Goal: Download file/media

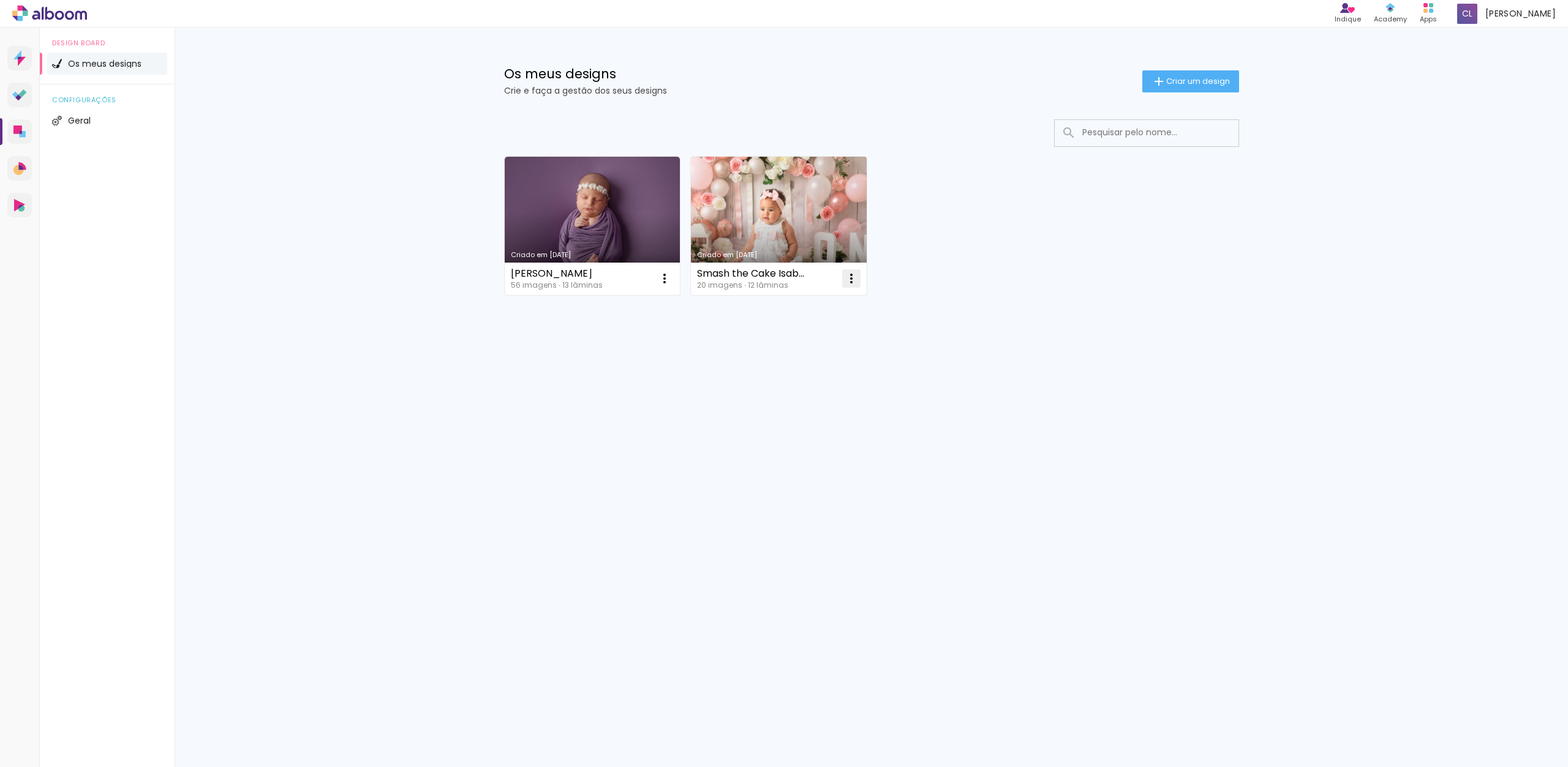
click at [852, 277] on iron-icon at bounding box center [851, 278] width 15 height 15
click at [819, 195] on link "Criado em [DATE]" at bounding box center [778, 226] width 176 height 138
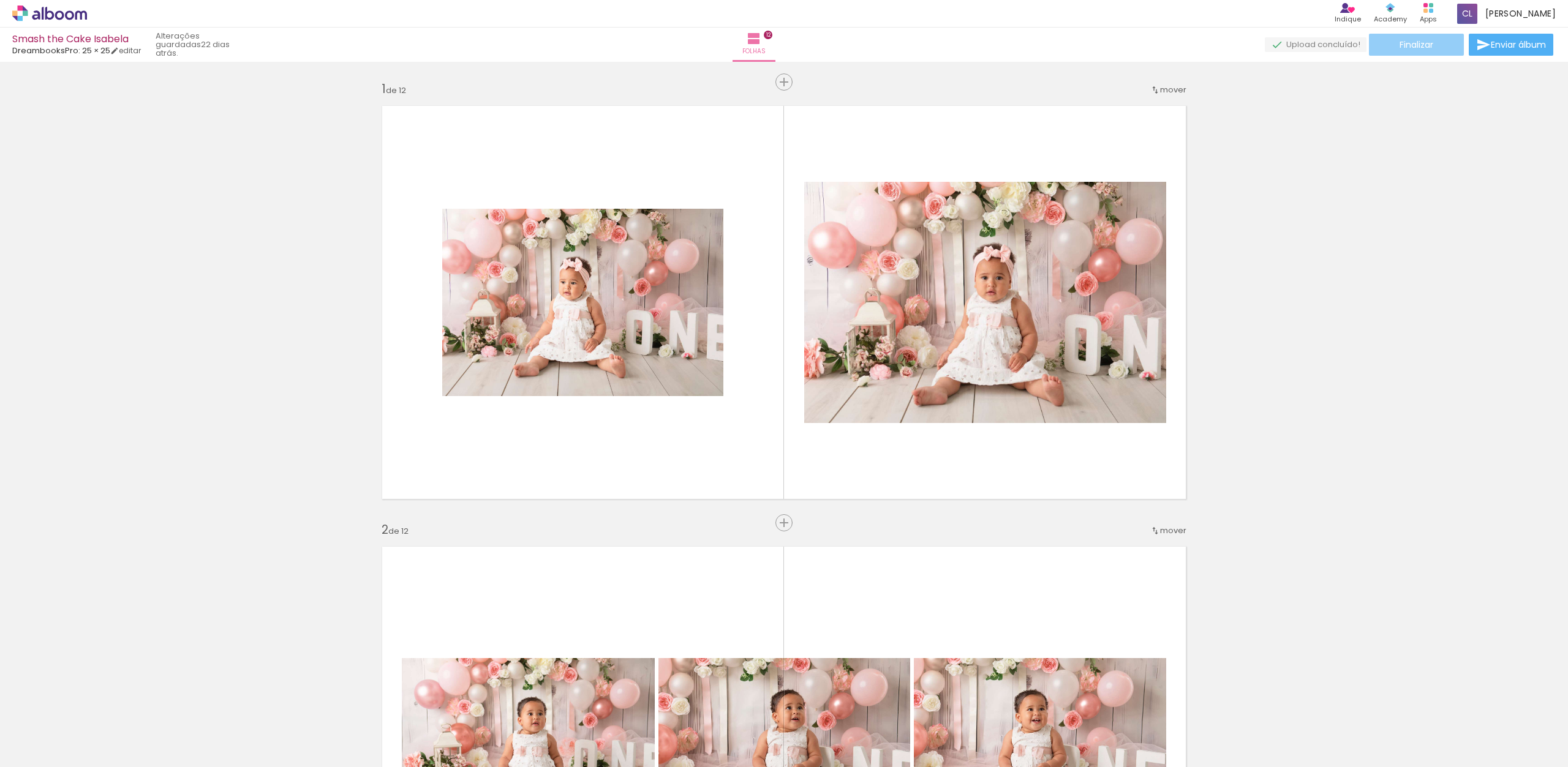
click at [1421, 48] on span "Finalizar" at bounding box center [1415, 44] width 33 height 9
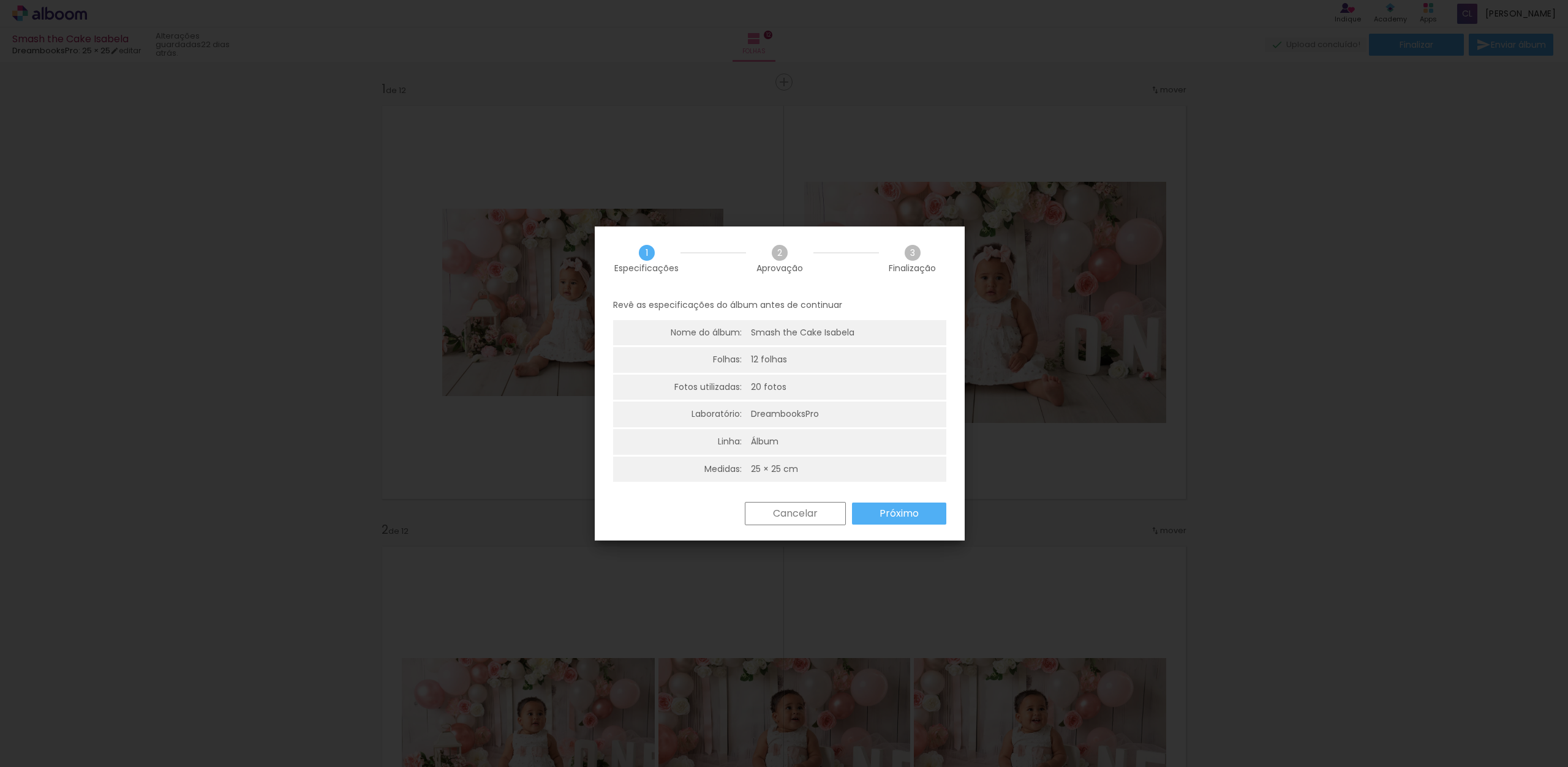
click at [0, 0] on slot "Próximo" at bounding box center [0, 0] width 0 height 0
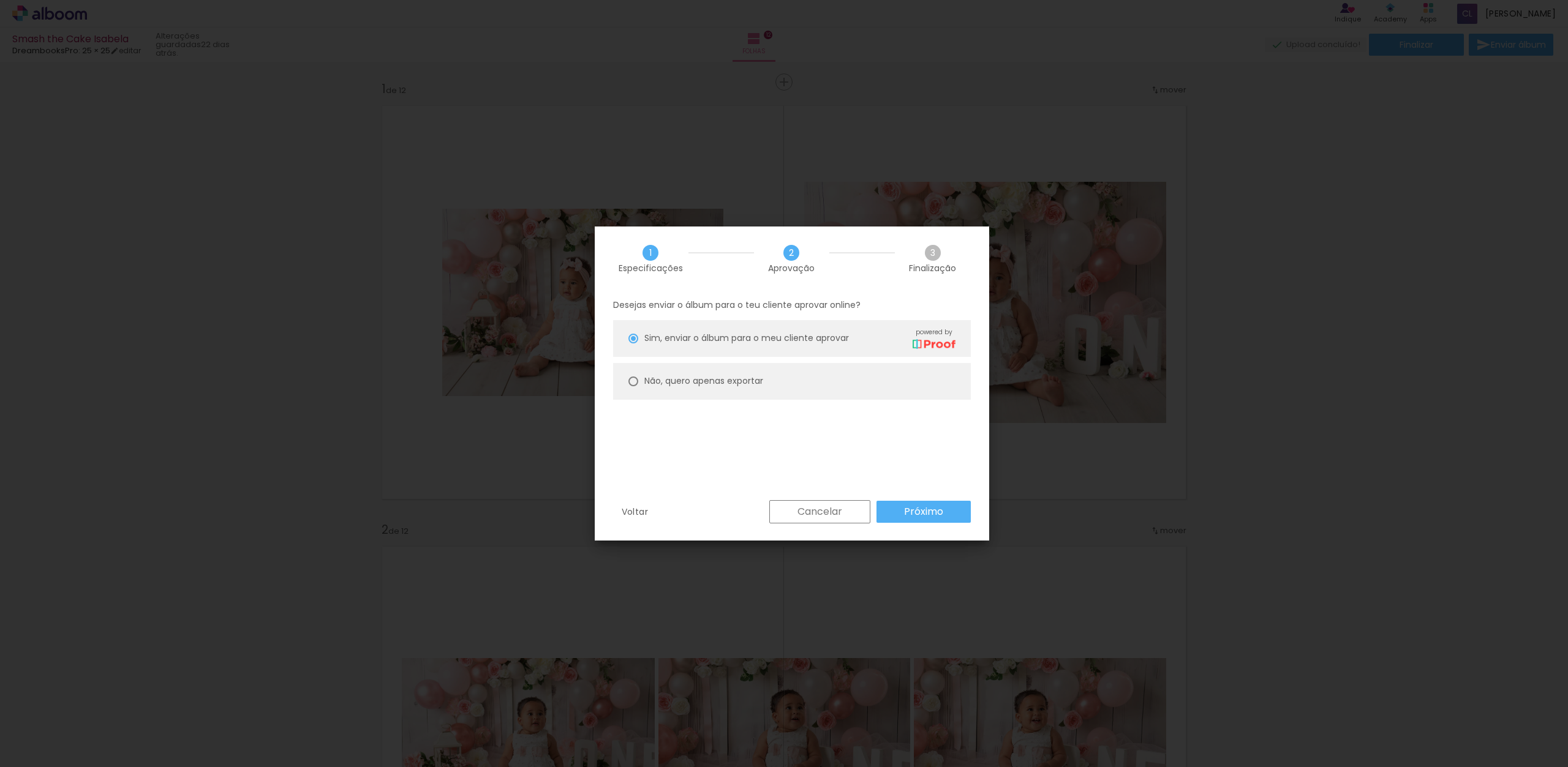
click at [632, 385] on div at bounding box center [632, 381] width 9 height 9
type paper-radio-button "on"
click at [0, 0] on slot "Próximo" at bounding box center [0, 0] width 0 height 0
type input "Alta, 300 DPI"
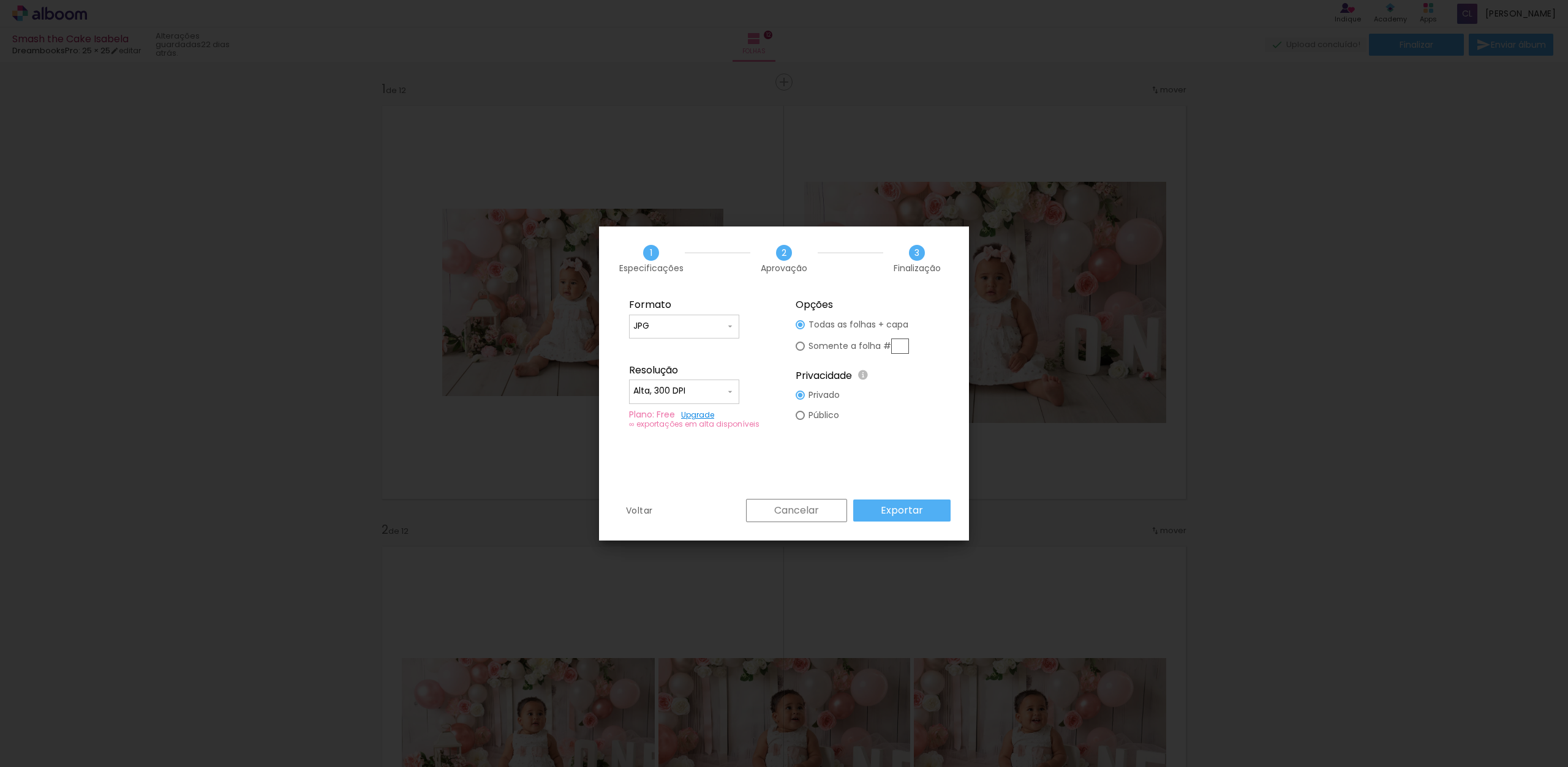
click at [0, 0] on slot "Exportar" at bounding box center [0, 0] width 0 height 0
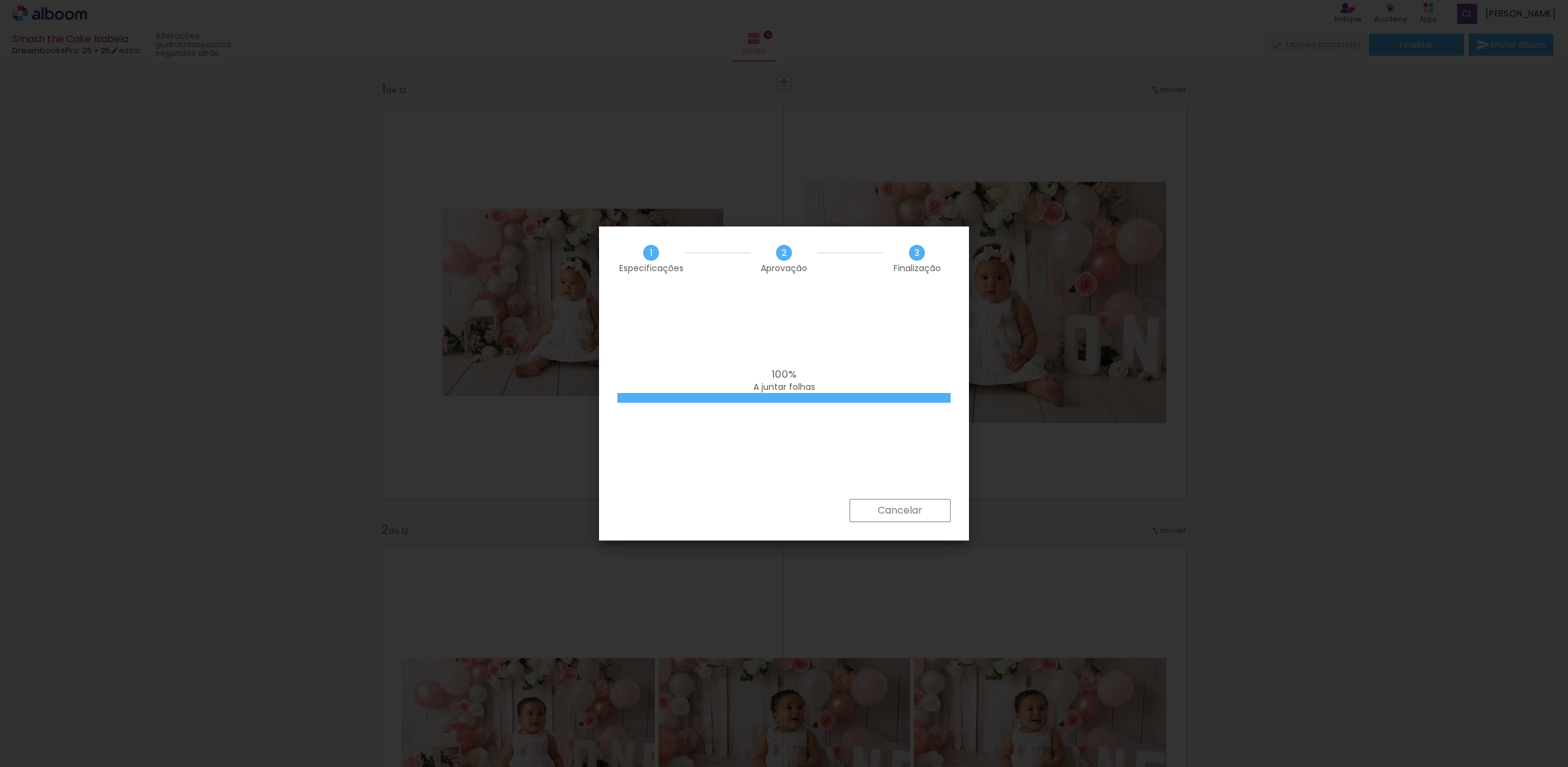
drag, startPoint x: 758, startPoint y: 430, endPoint x: 726, endPoint y: 444, distance: 34.9
click at [758, 430] on div "100% A juntar folhas" at bounding box center [784, 395] width 370 height 208
click at [758, 491] on div "100% A juntar folhas" at bounding box center [784, 395] width 370 height 208
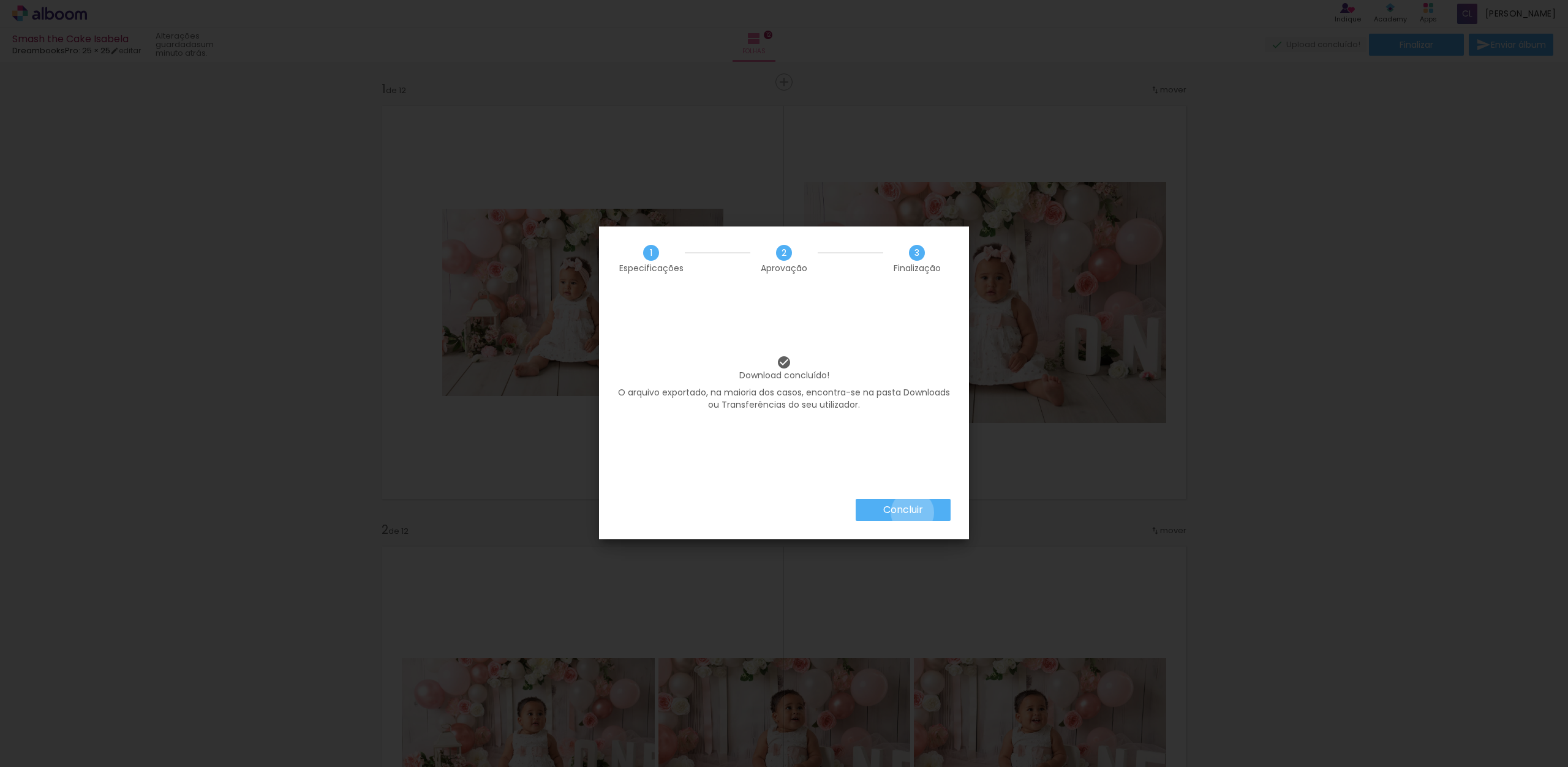
drag, startPoint x: 912, startPoint y: 513, endPoint x: 909, endPoint y: 496, distance: 17.3
click at [0, 0] on slot "Concluir" at bounding box center [0, 0] width 0 height 0
